Goal: Find specific page/section: Find specific page/section

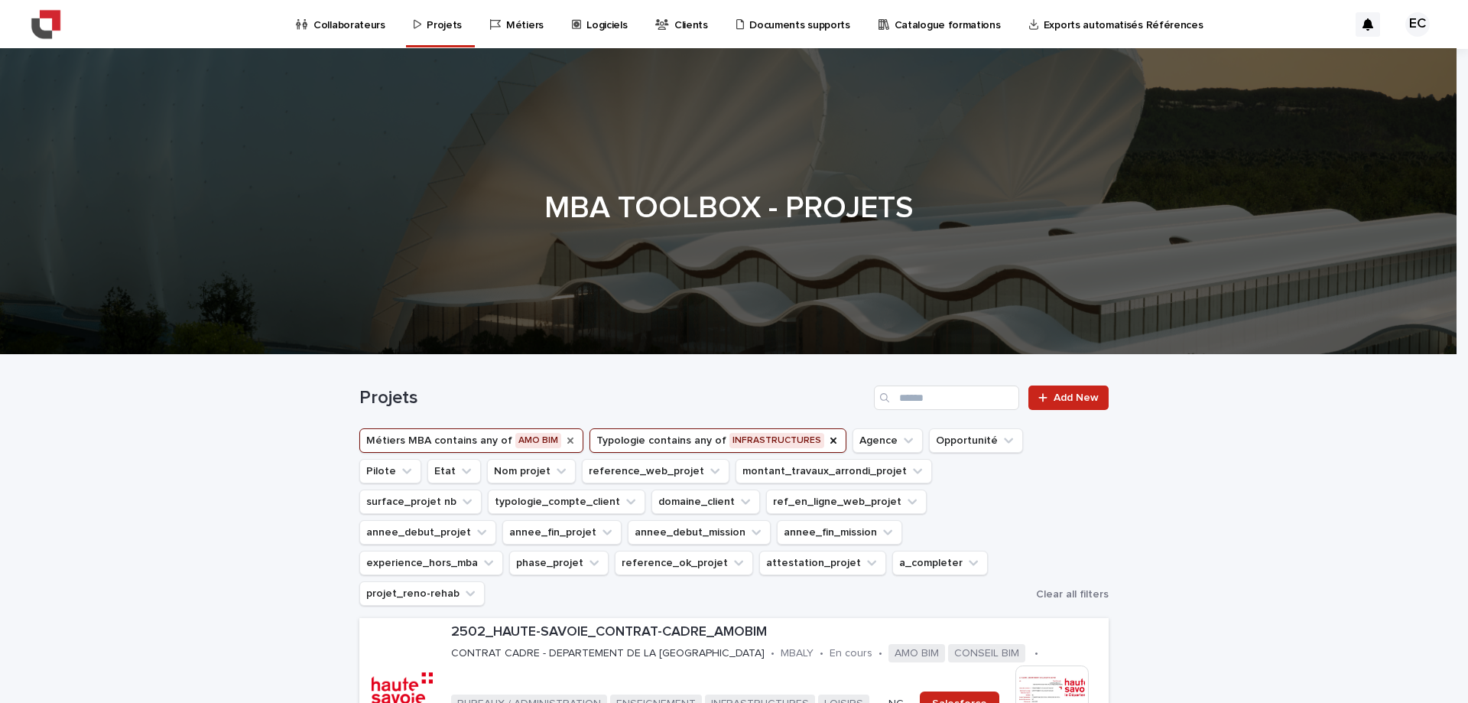
click at [564, 438] on icon "Métiers MBA" at bounding box center [570, 440] width 12 height 12
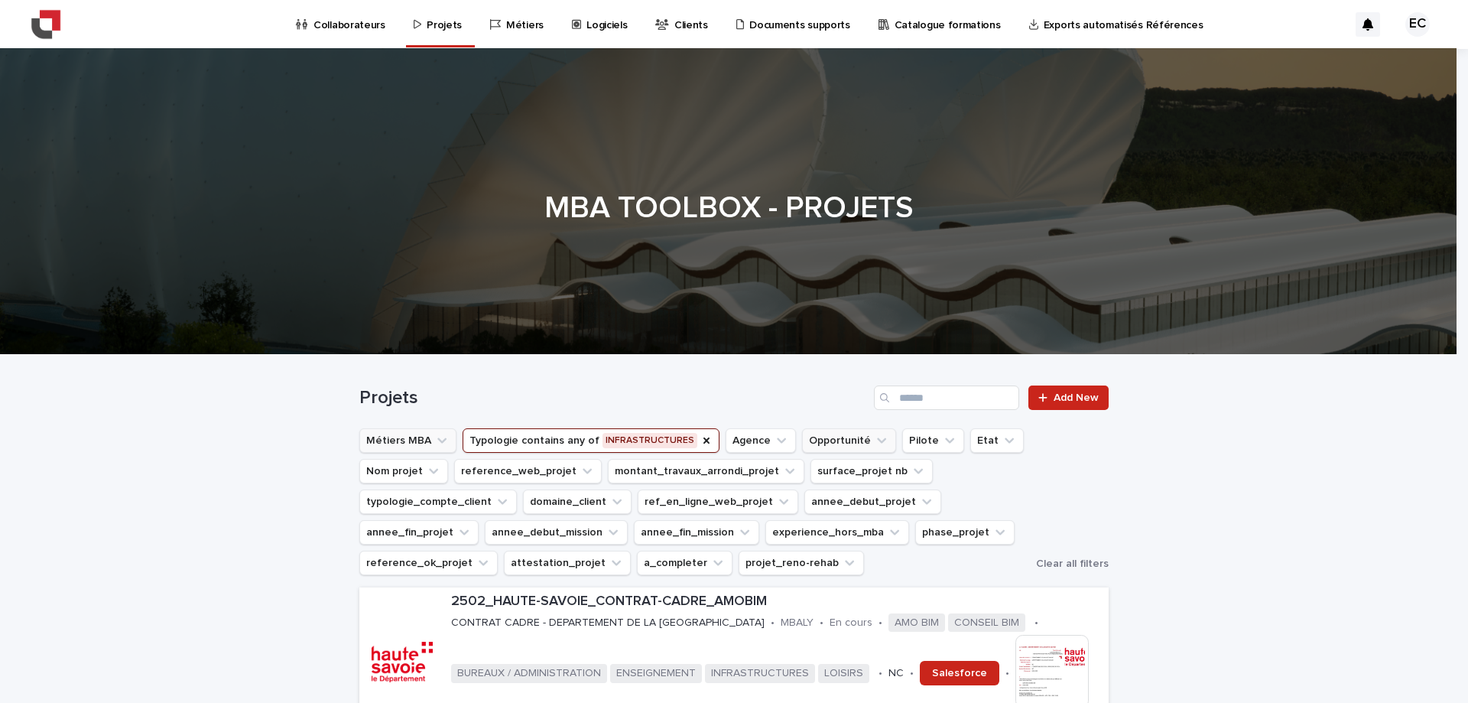
click at [701, 437] on icon "Typologie" at bounding box center [707, 440] width 12 height 12
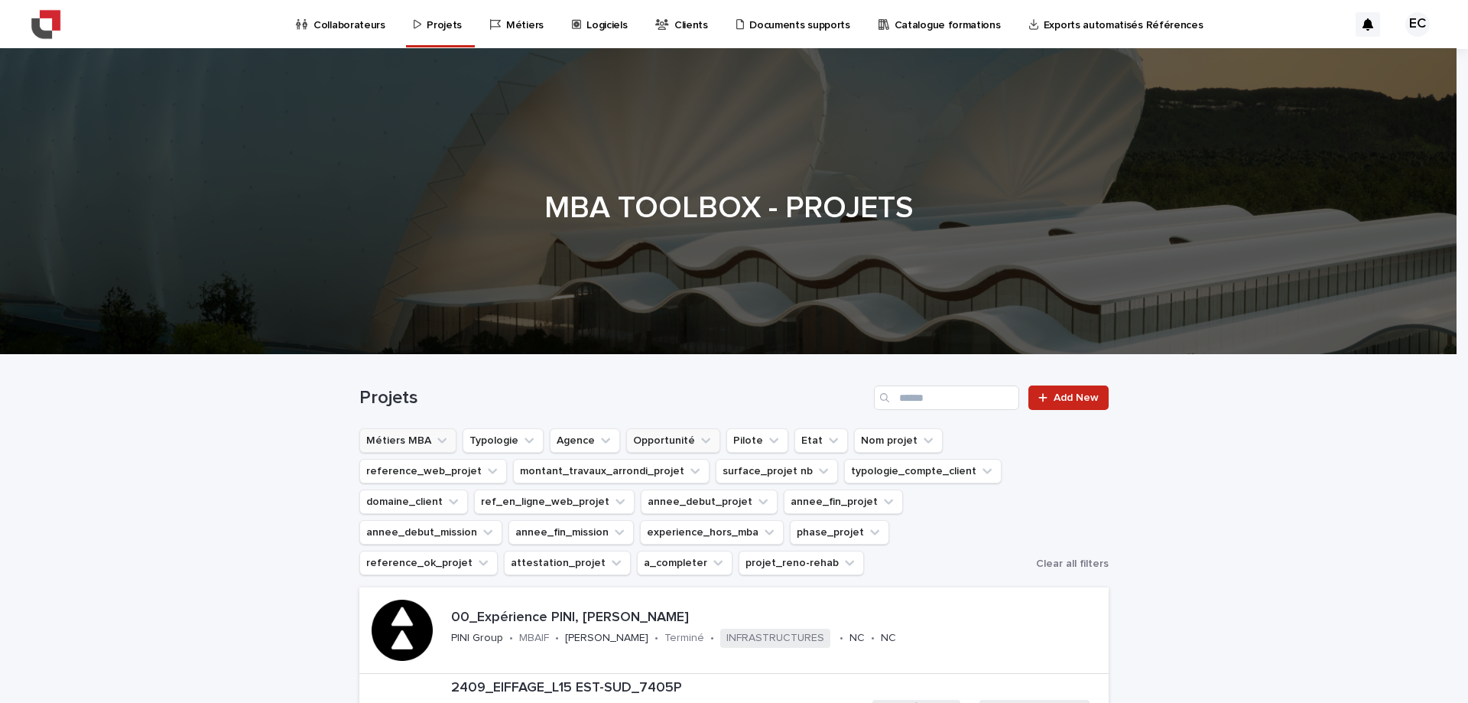
click at [626, 437] on button "Opportunité" at bounding box center [673, 440] width 94 height 24
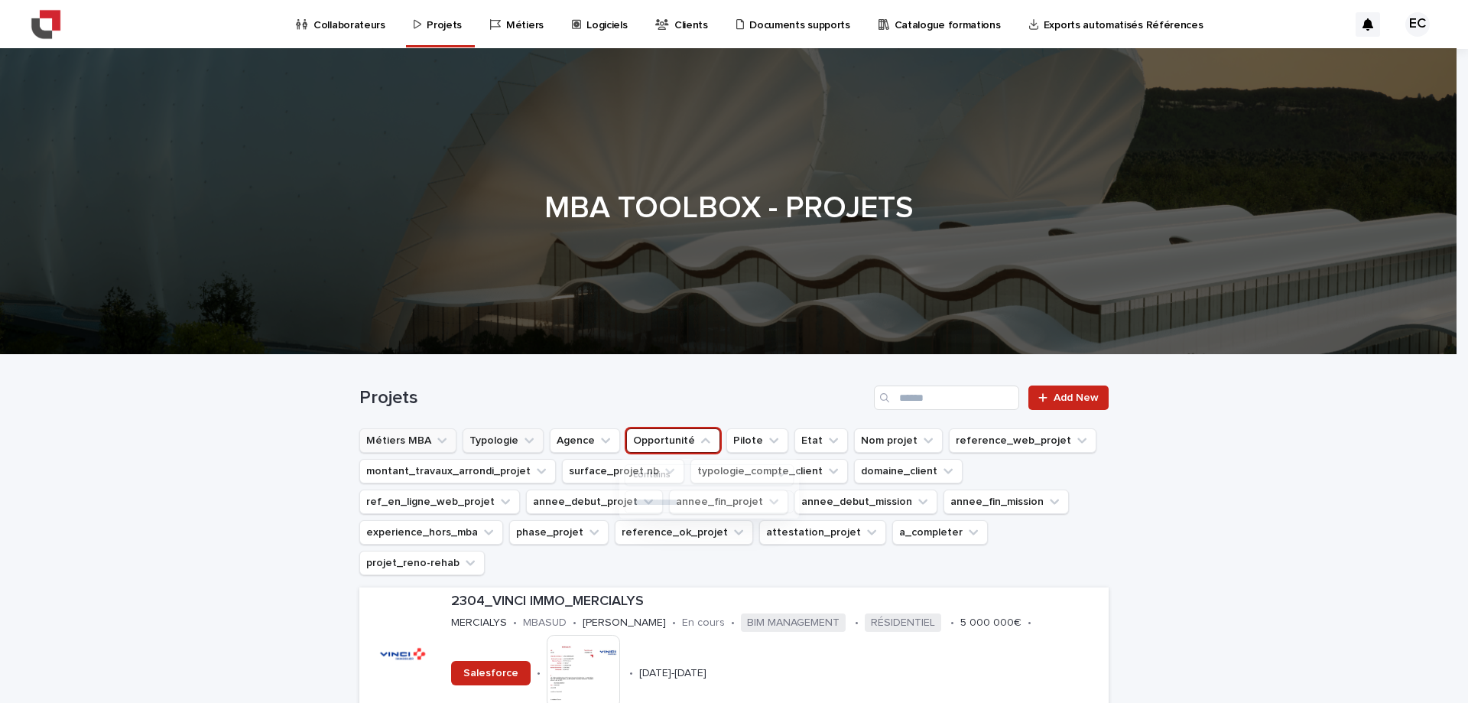
click at [517, 430] on button "Typologie" at bounding box center [503, 440] width 81 height 24
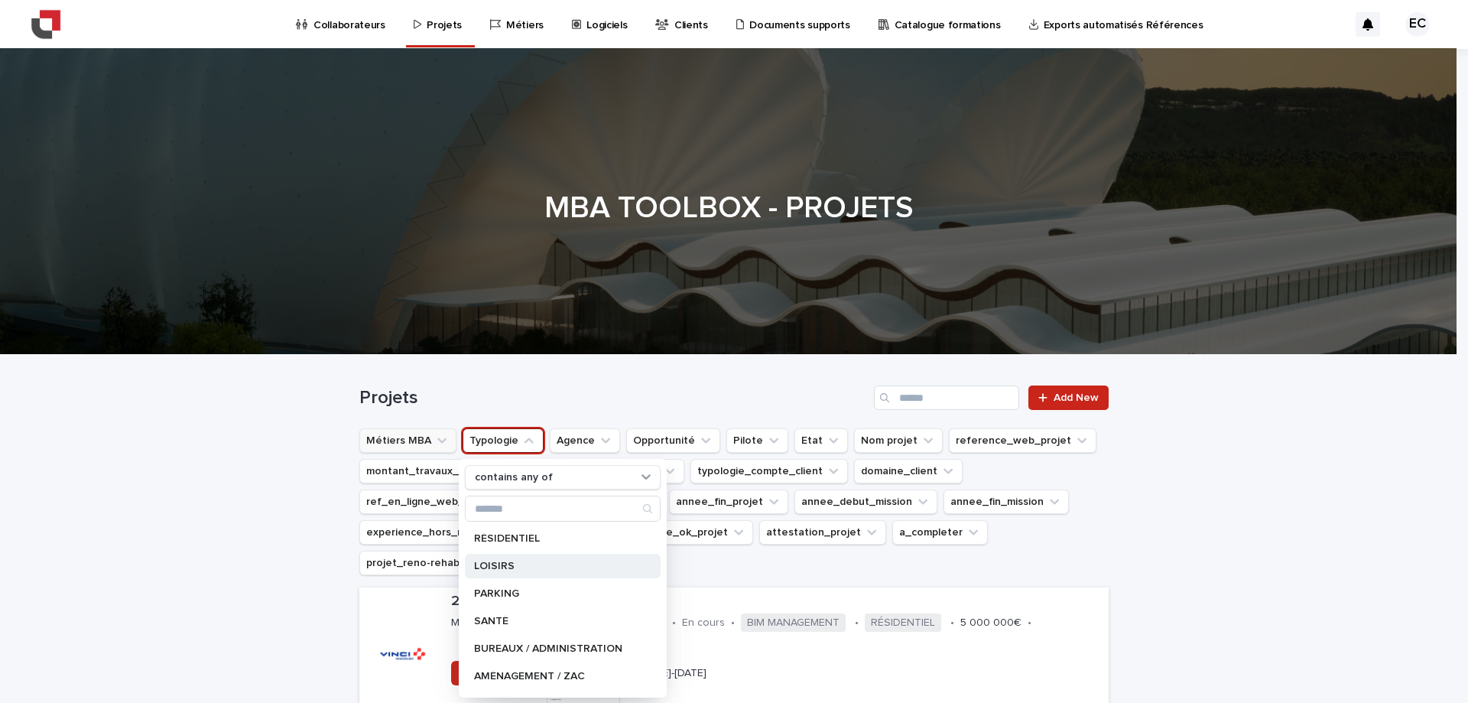
click at [505, 574] on div "LOISIRS" at bounding box center [563, 566] width 196 height 24
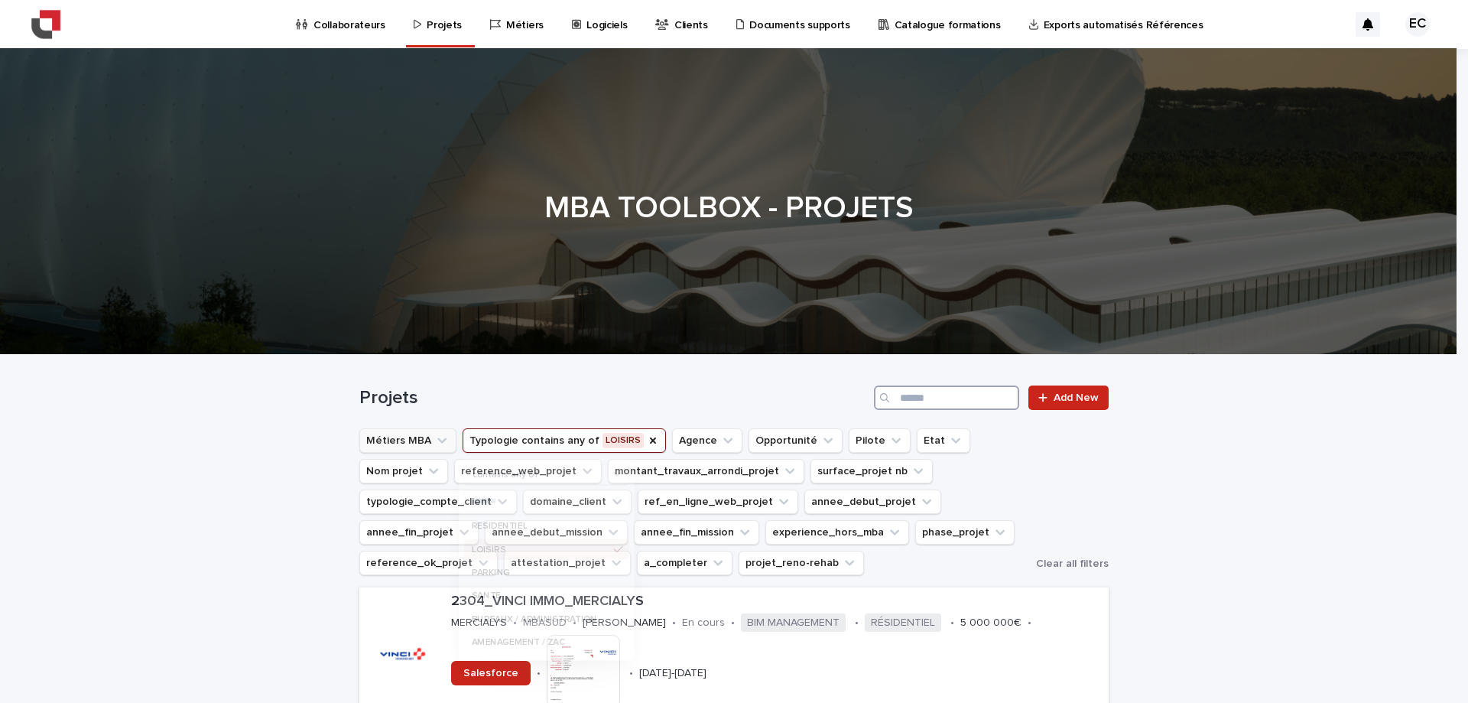
click at [897, 407] on input "Search" at bounding box center [946, 397] width 145 height 24
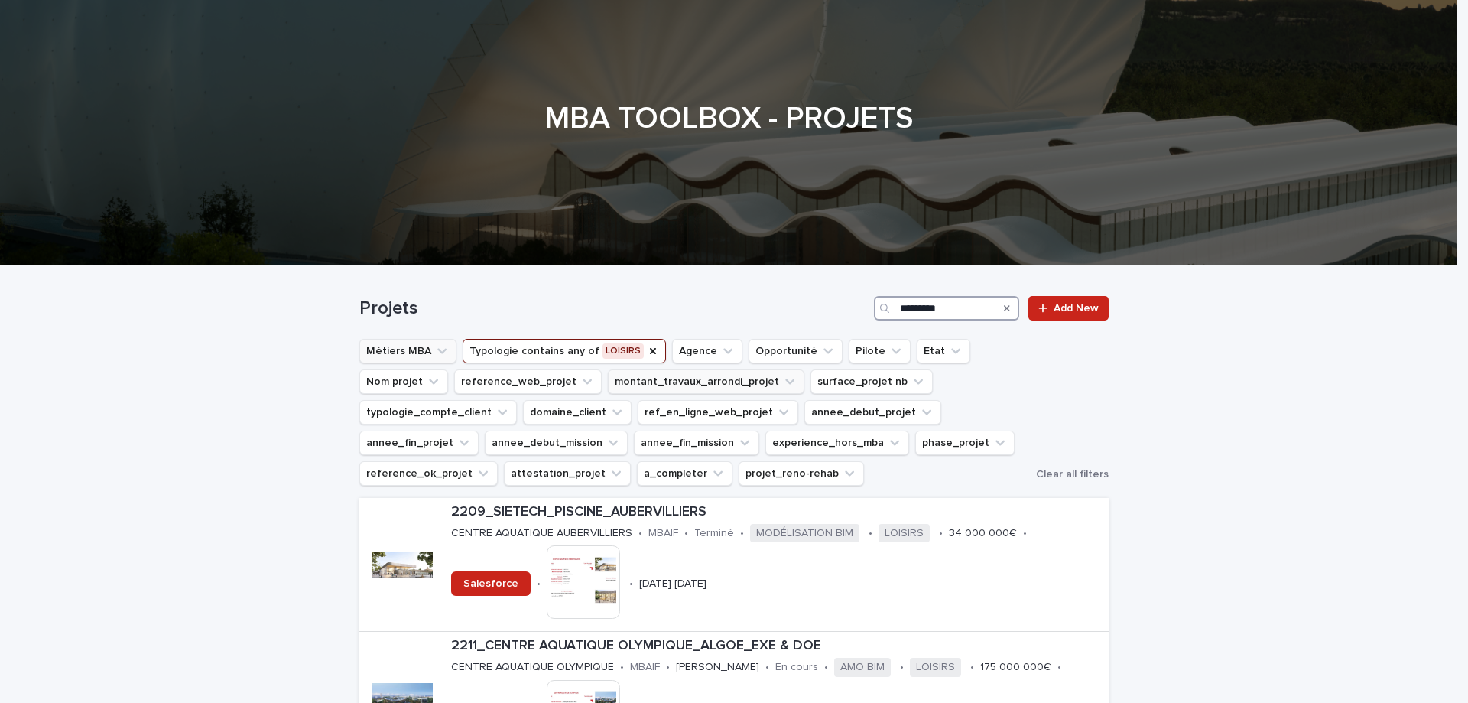
scroll to position [229, 0]
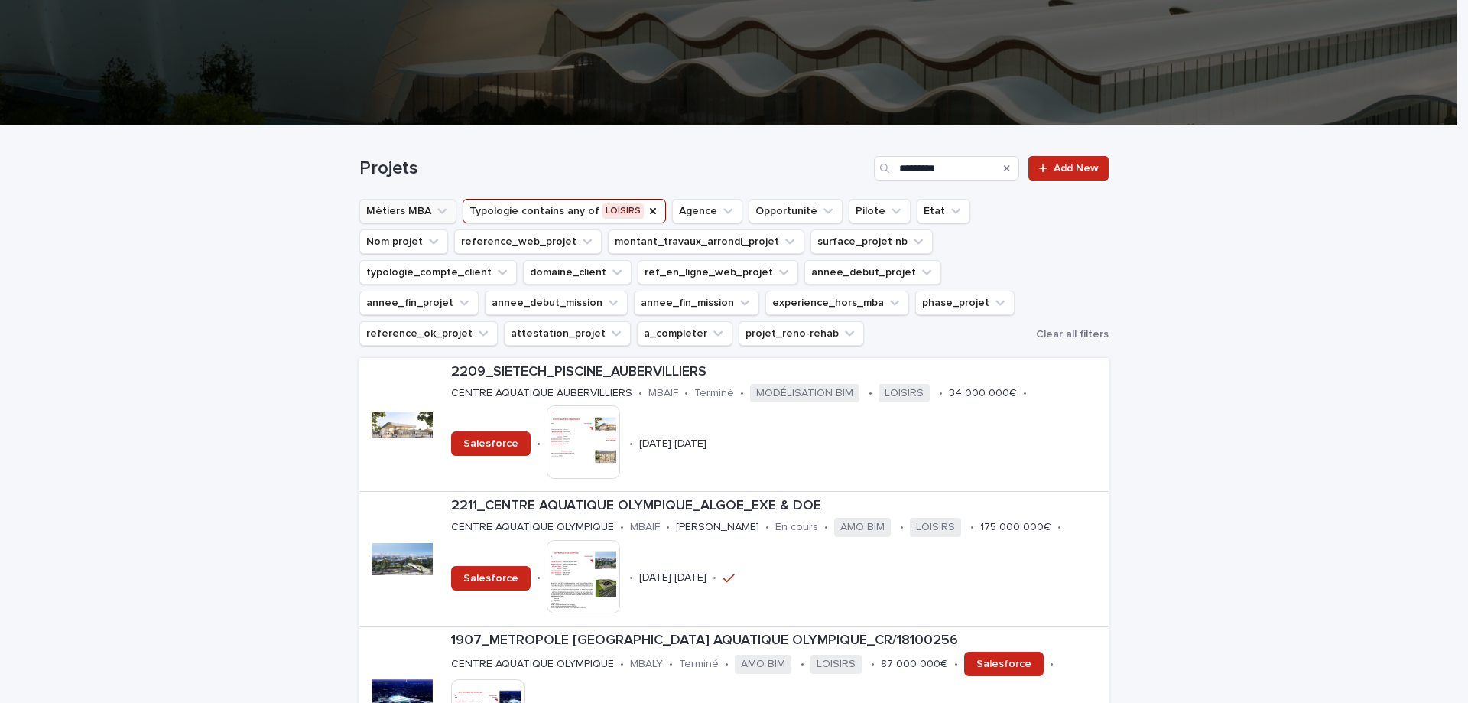
click at [412, 212] on button "Métiers MBA" at bounding box center [407, 211] width 97 height 24
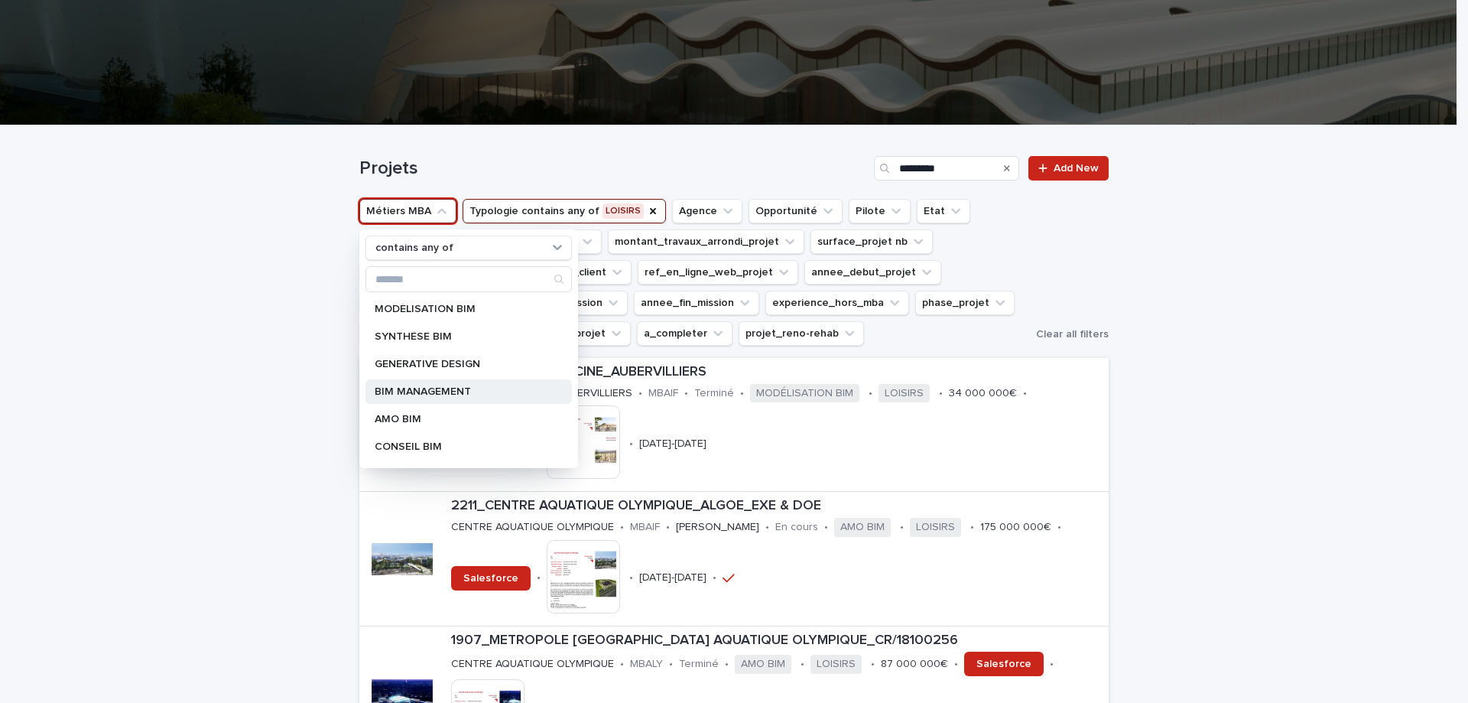
click at [419, 401] on div "BIM MANAGEMENT" at bounding box center [469, 391] width 207 height 24
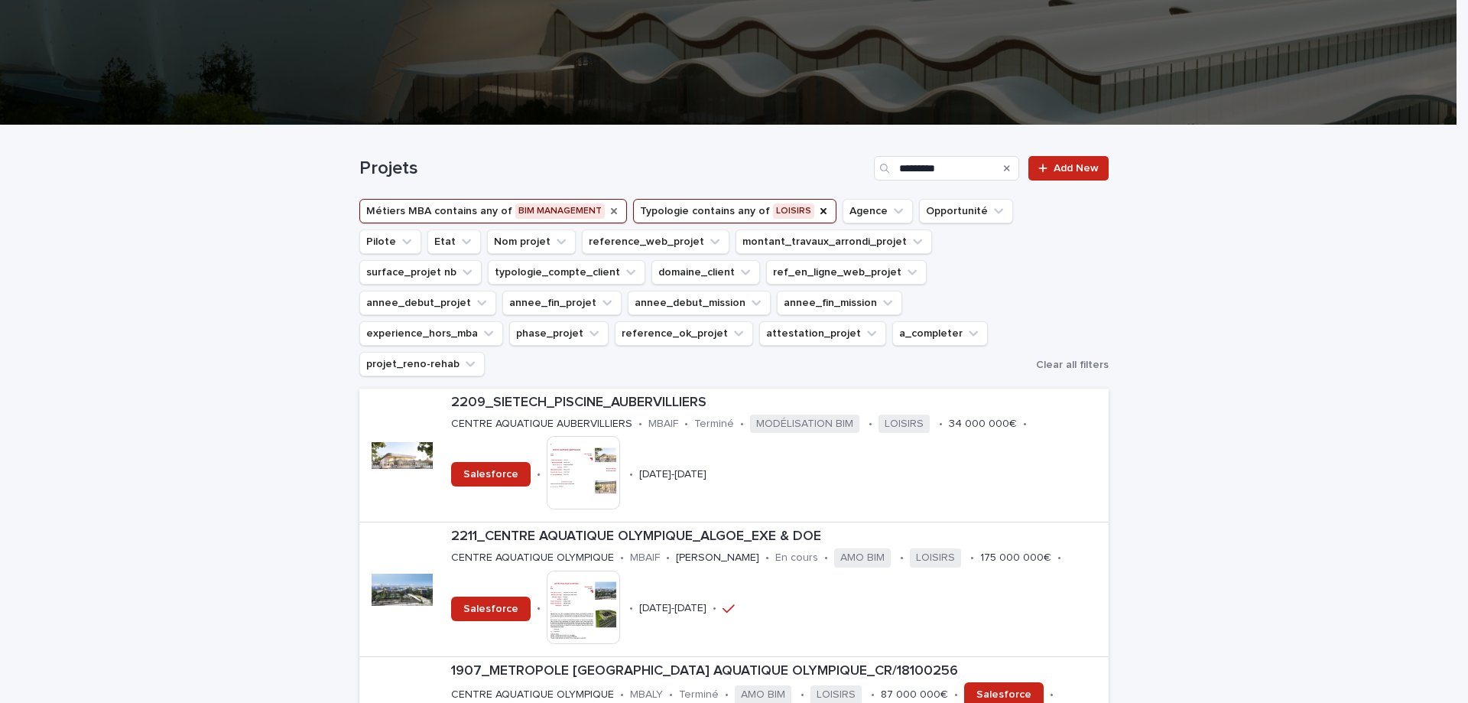
scroll to position [183, 0]
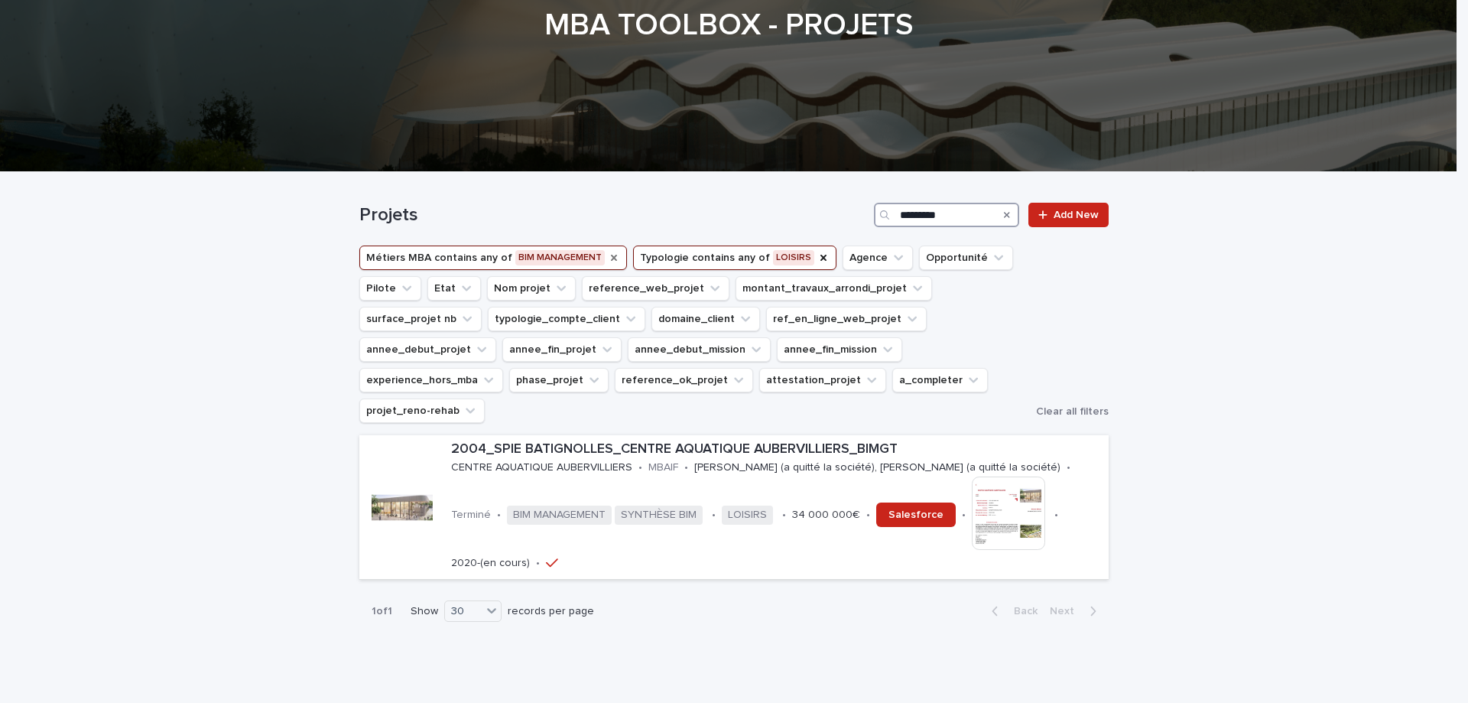
click at [941, 215] on input "*********" at bounding box center [946, 215] width 145 height 24
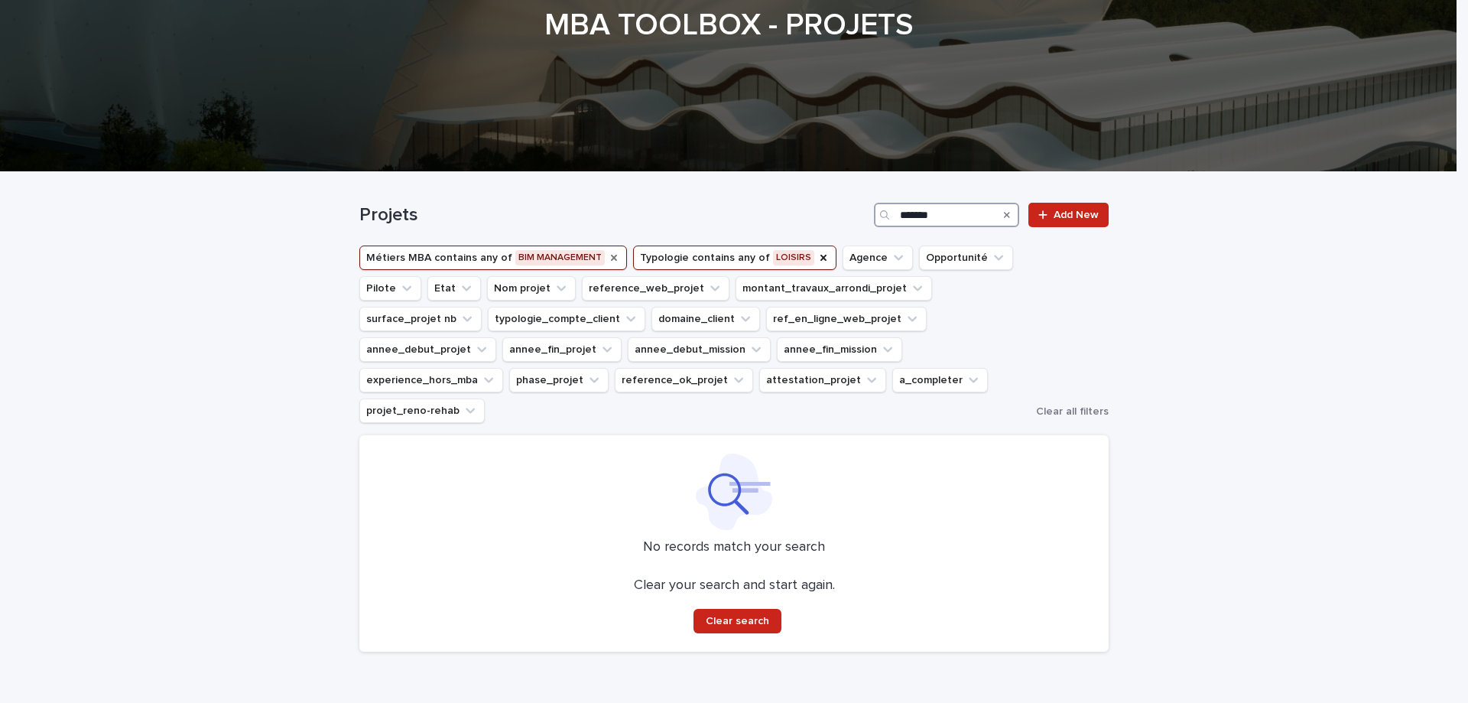
type input "*******"
click at [1298, 460] on div "Loading... Saving… Loading... Saving… Projets ******* Add New Métiers MBA conta…" at bounding box center [734, 456] width 1468 height 568
click at [924, 214] on input "*******" at bounding box center [946, 215] width 145 height 24
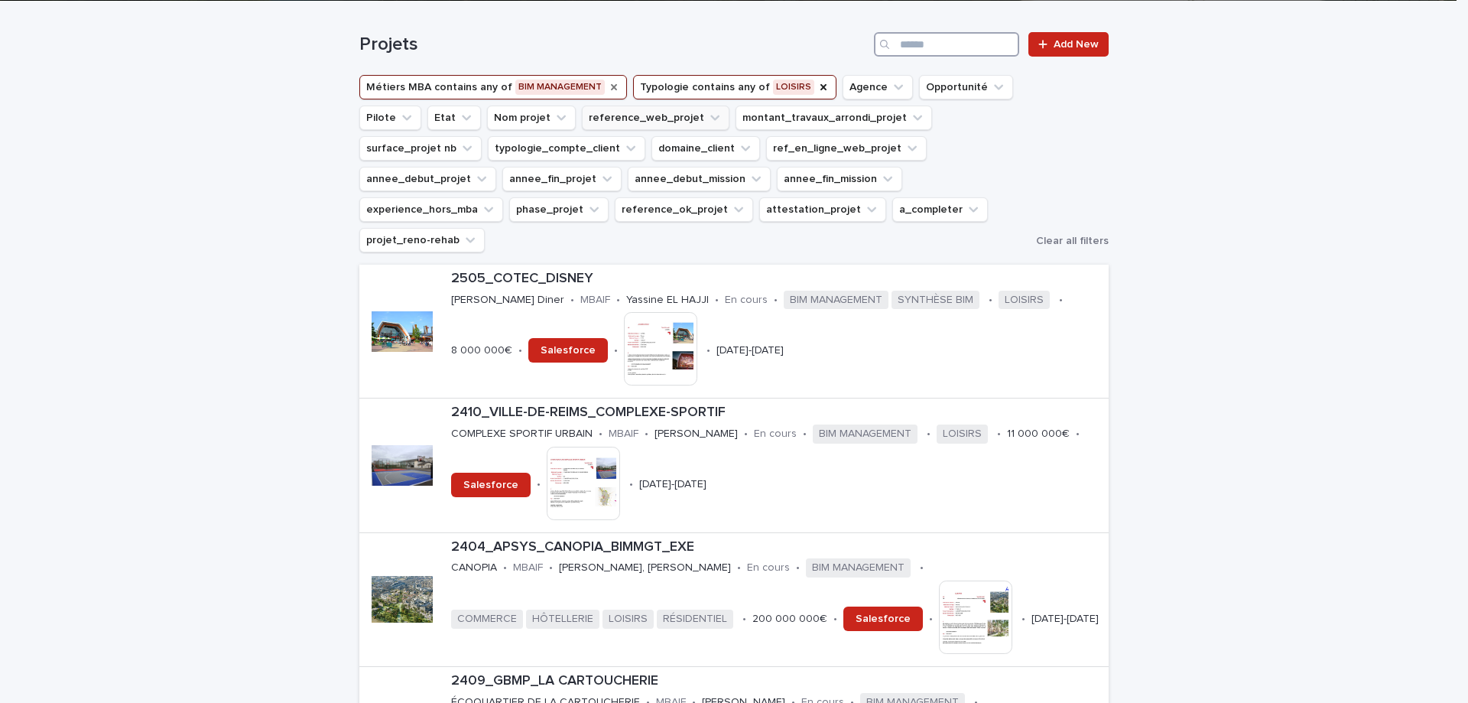
scroll to position [106, 0]
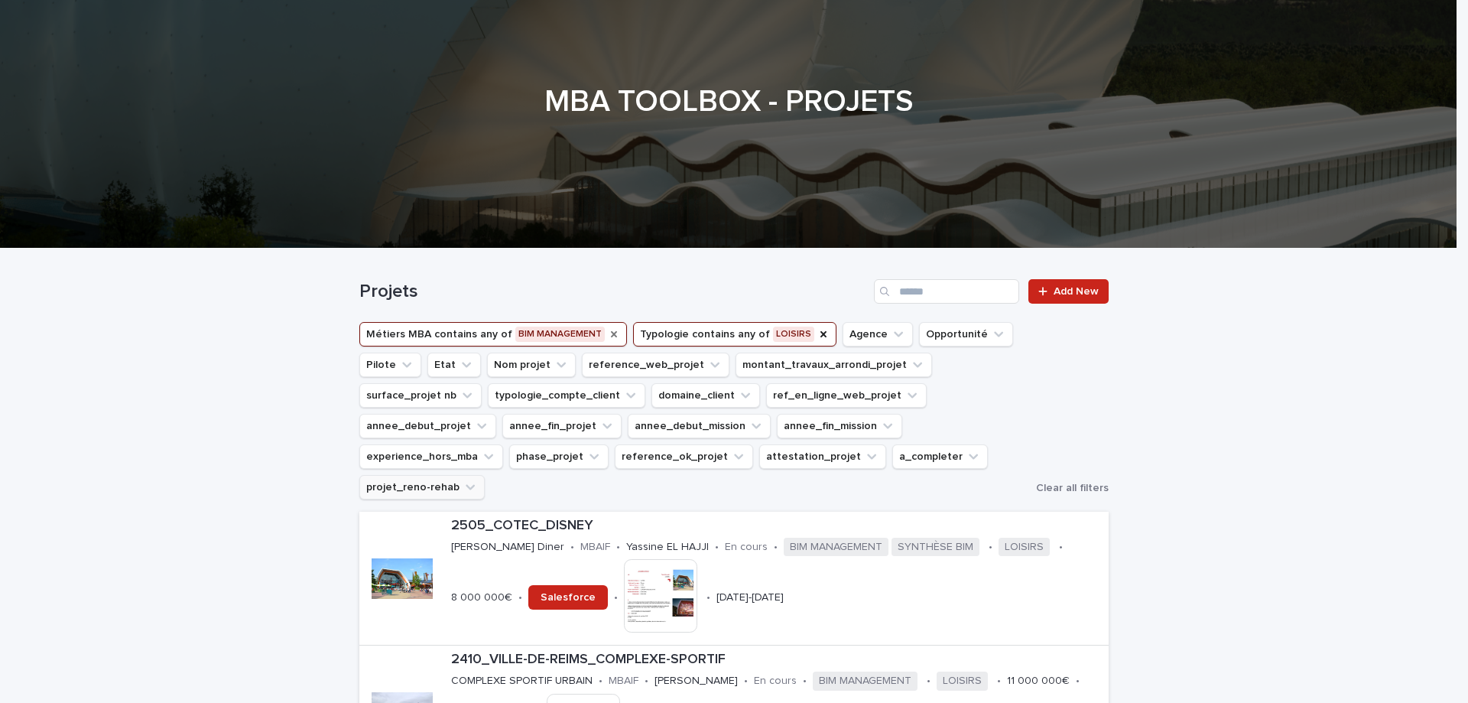
click at [485, 475] on button "projet_reno-rehab" at bounding box center [421, 487] width 125 height 24
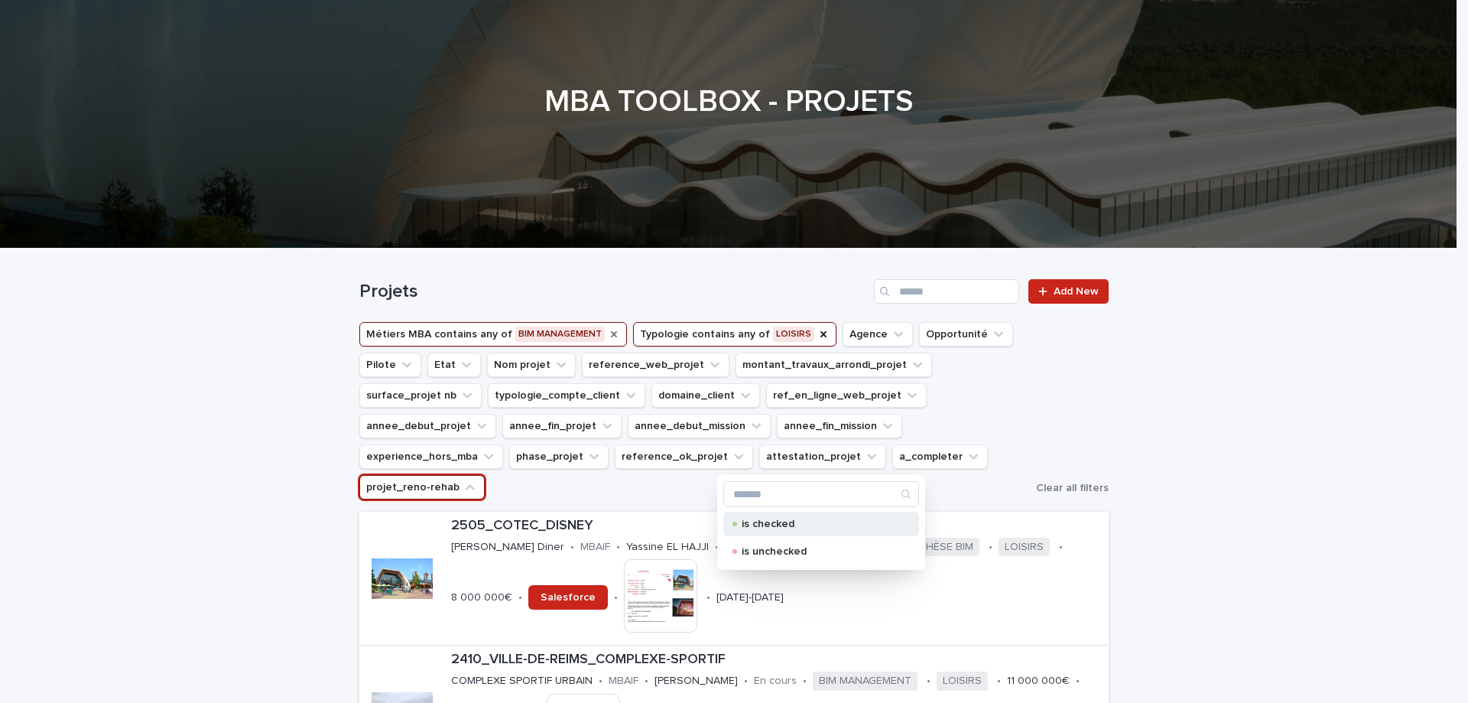
click at [776, 524] on p "is checked" at bounding box center [818, 524] width 153 height 11
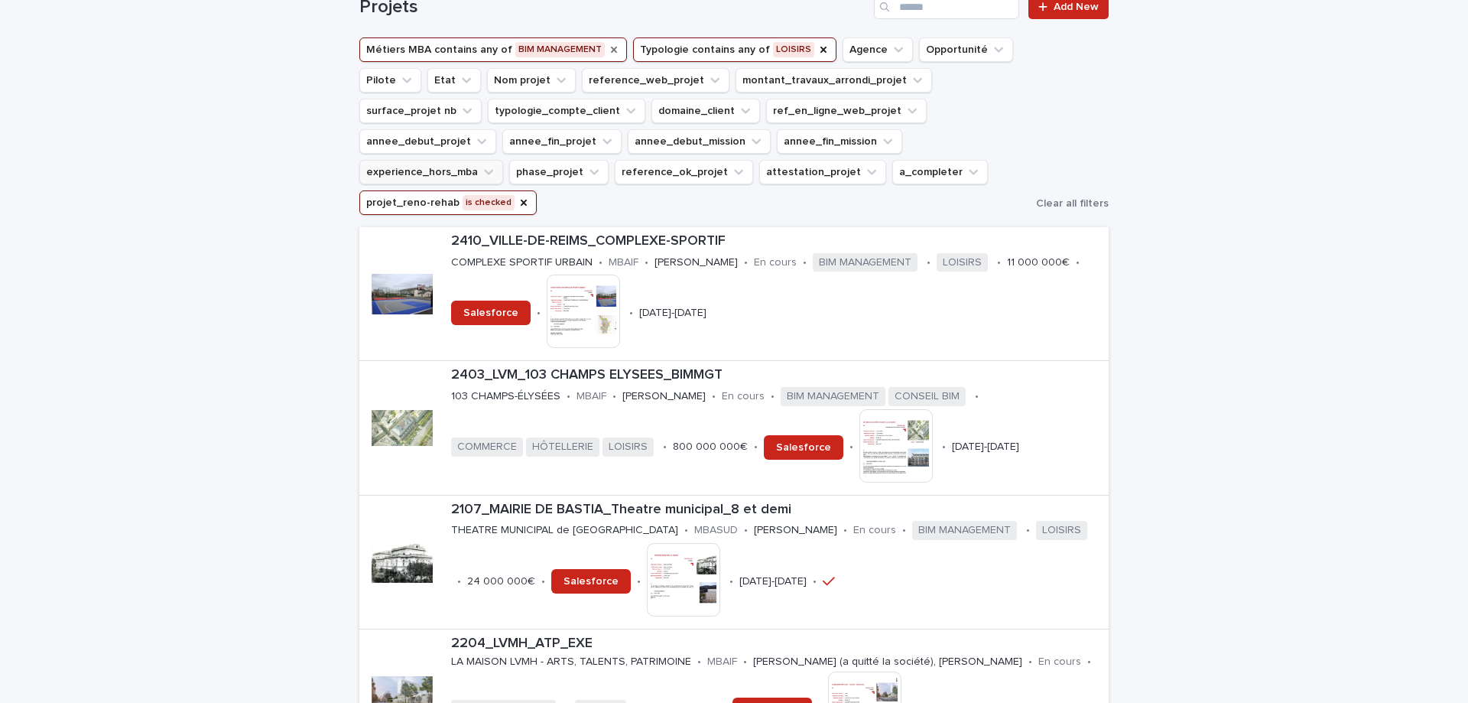
scroll to position [183, 0]
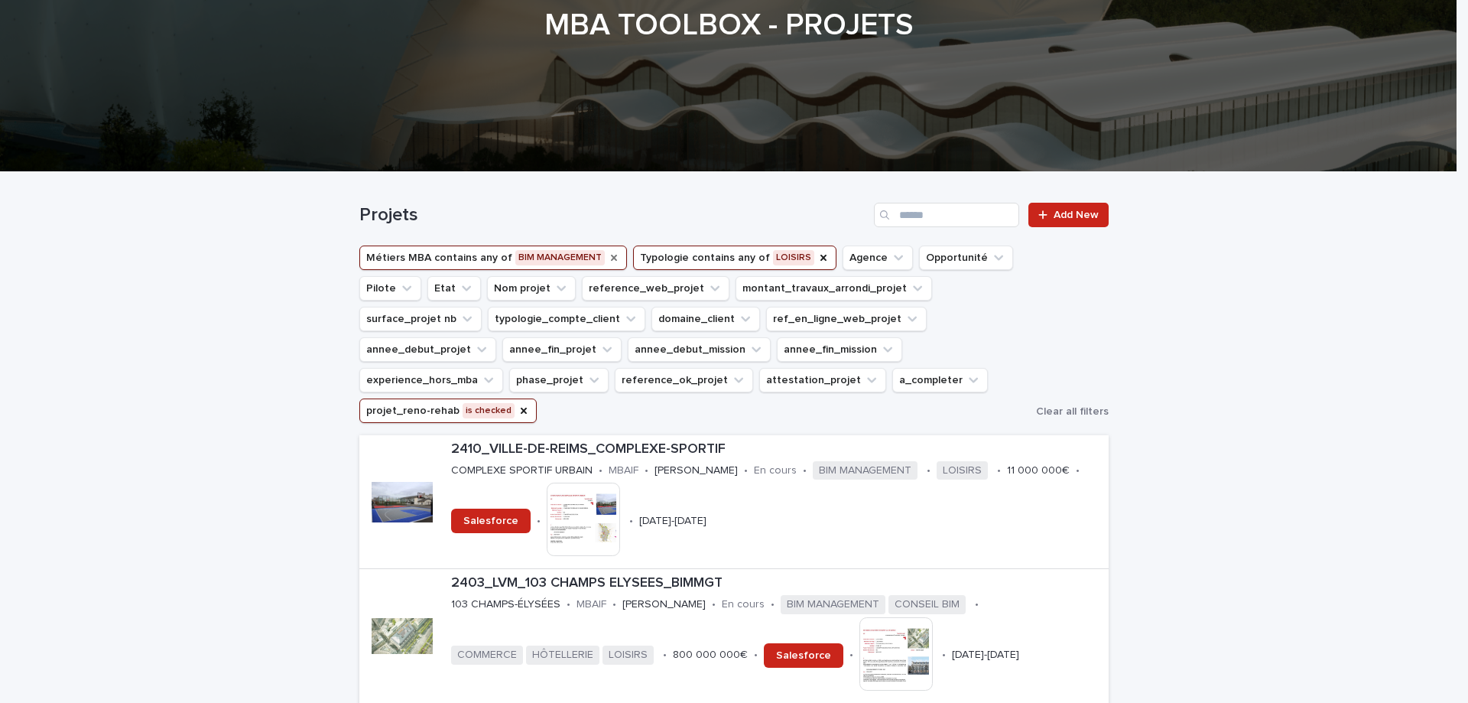
click at [537, 398] on button "projet_reno-rehab is checked" at bounding box center [447, 410] width 177 height 24
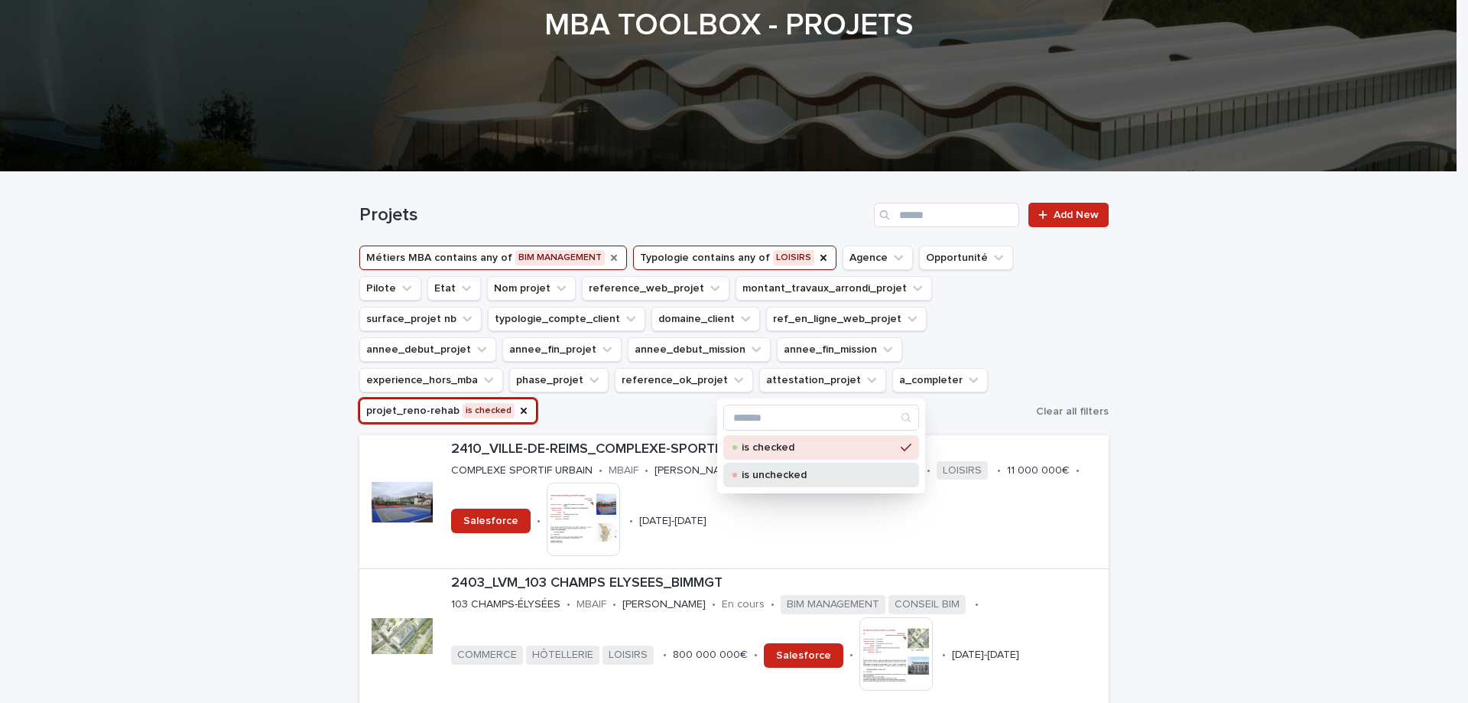
click at [789, 482] on div "is unchecked" at bounding box center [822, 475] width 196 height 24
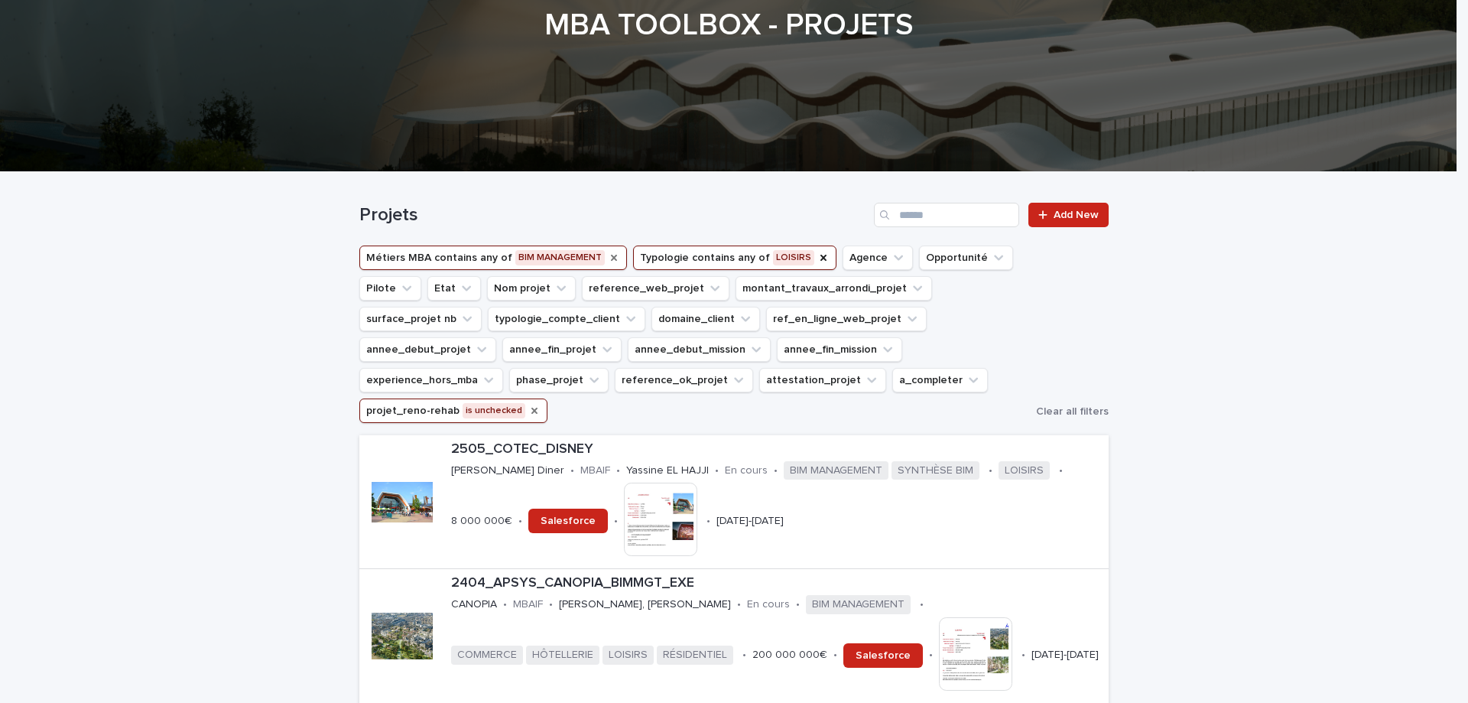
click at [538, 408] on icon "projet_reno-rehab" at bounding box center [535, 411] width 6 height 6
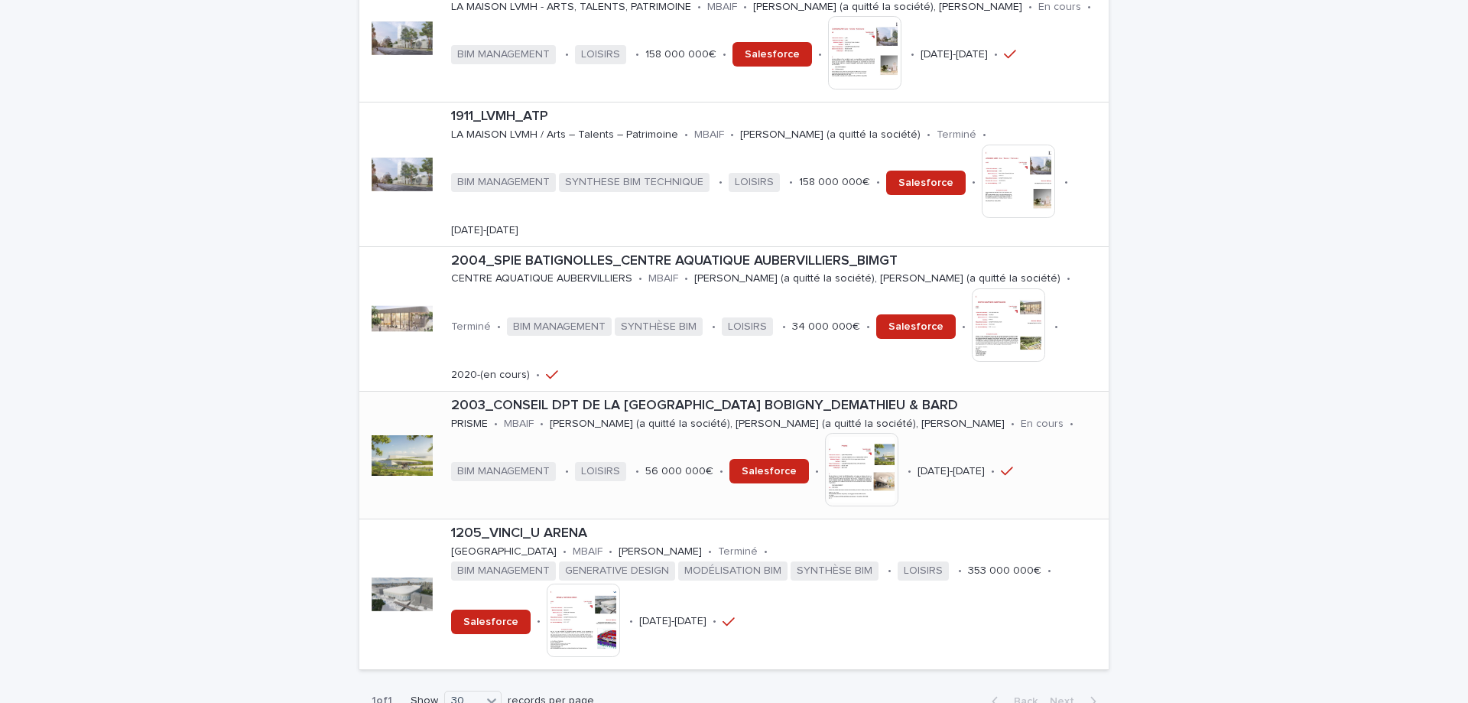
scroll to position [2109, 0]
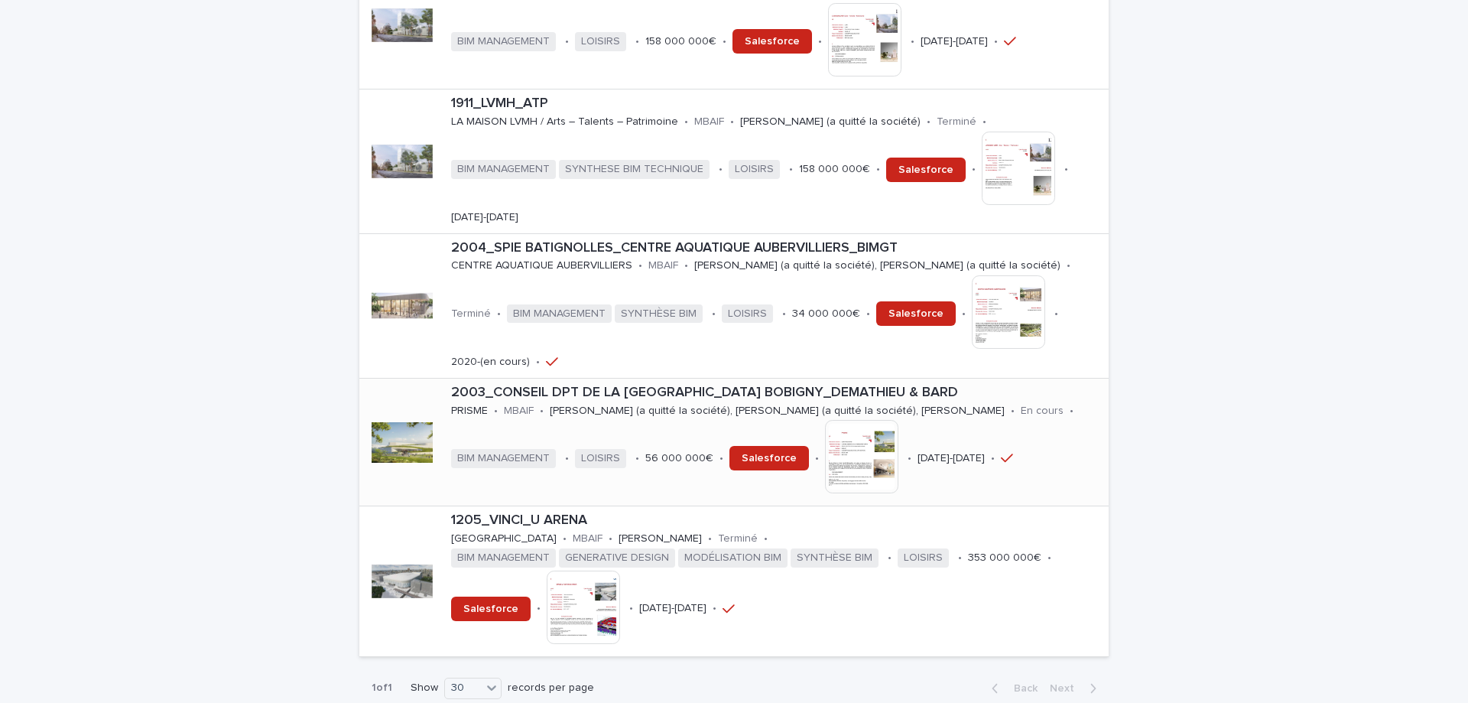
click at [899, 420] on img at bounding box center [861, 456] width 73 height 73
